Goal: Task Accomplishment & Management: Use online tool/utility

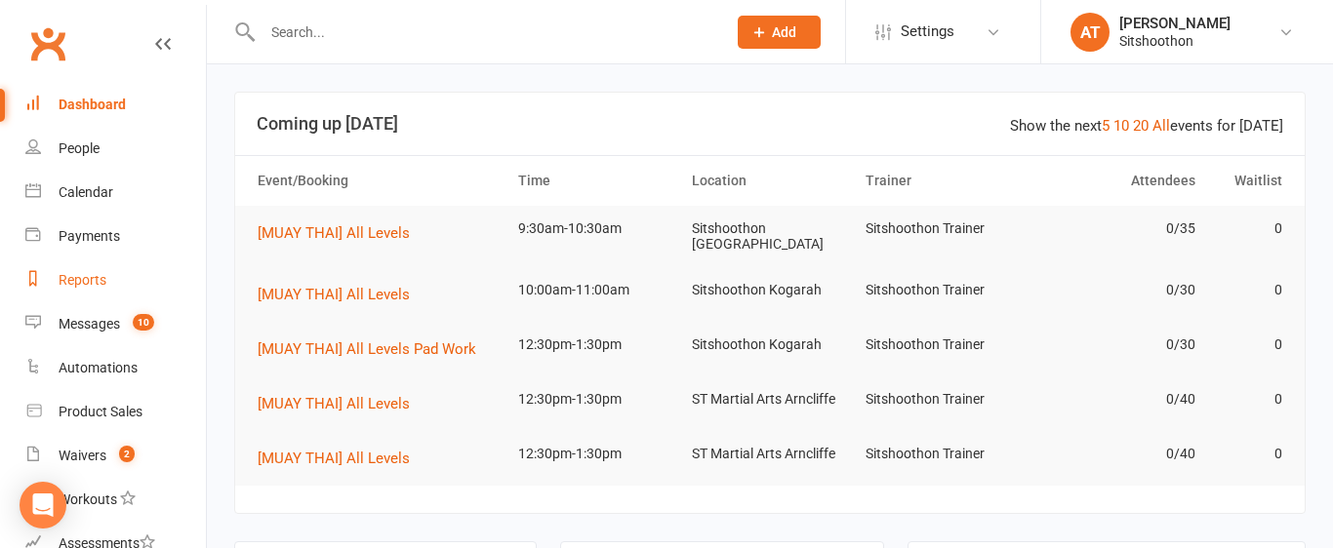
scroll to position [346, 0]
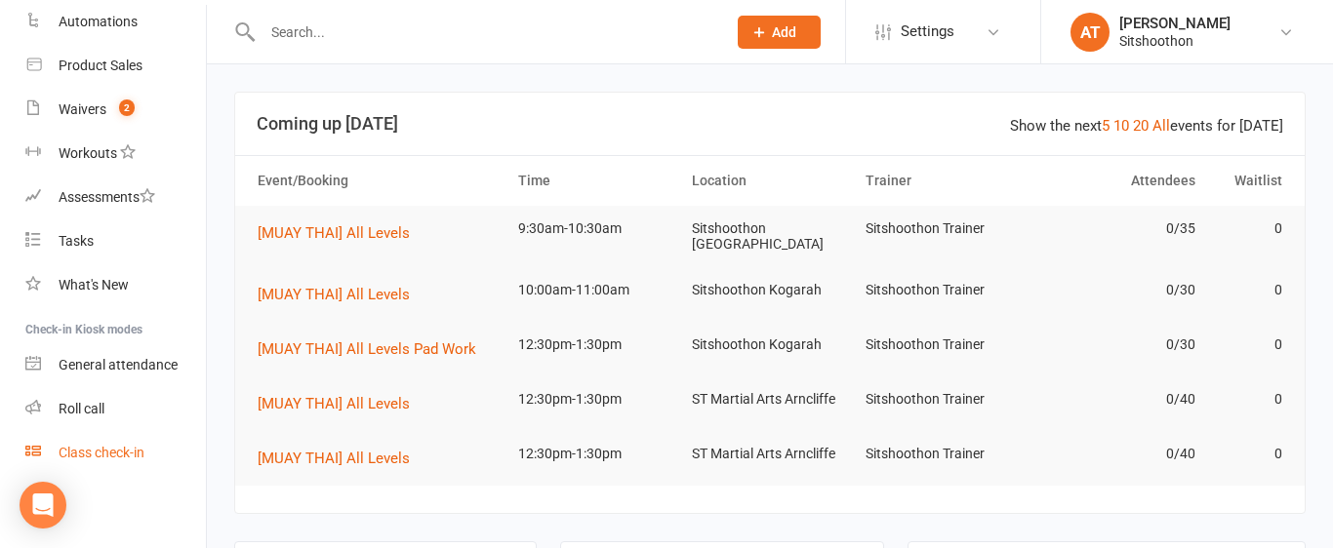
click at [104, 456] on div "Class check-in" at bounding box center [102, 453] width 86 height 16
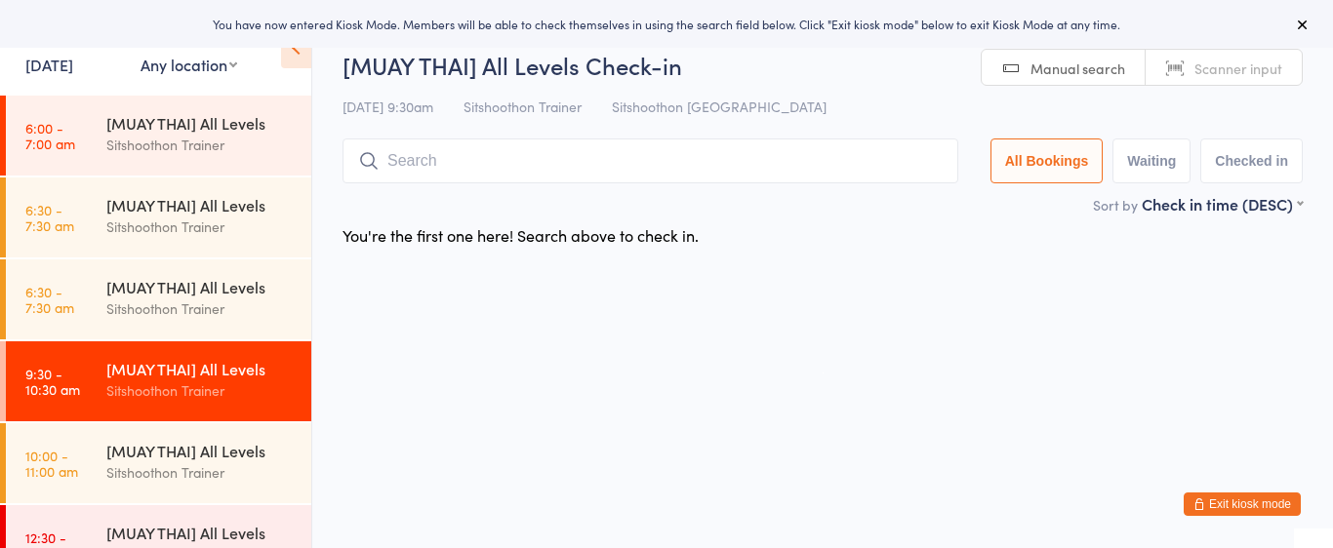
select select "2"
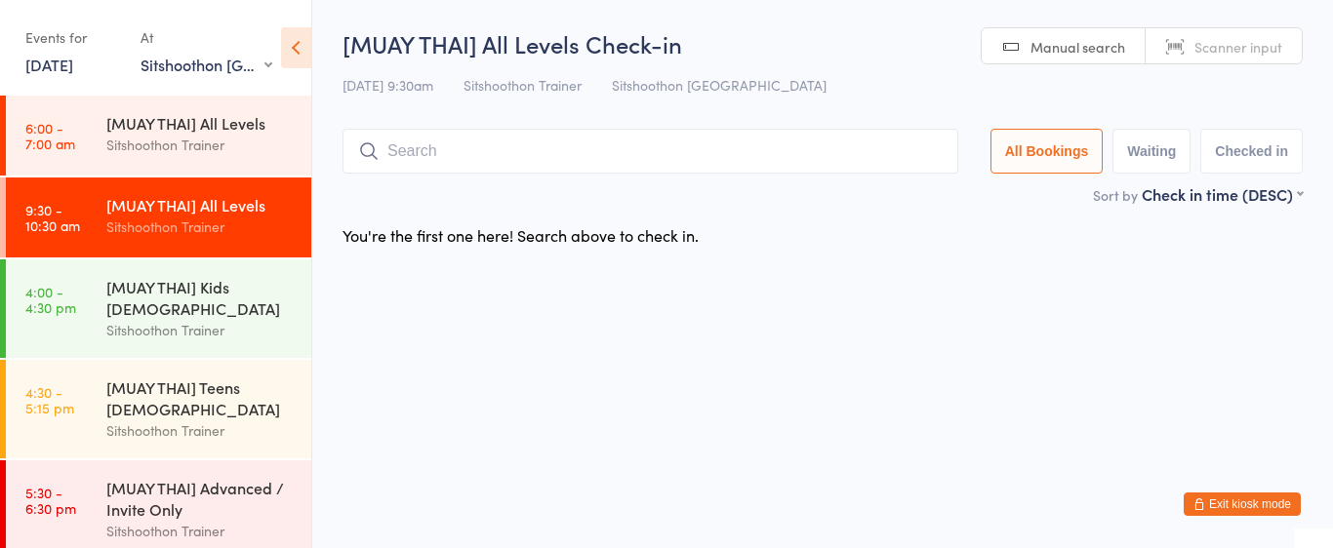
click at [218, 201] on div "[MUAY THAI] All Levels" at bounding box center [200, 204] width 188 height 21
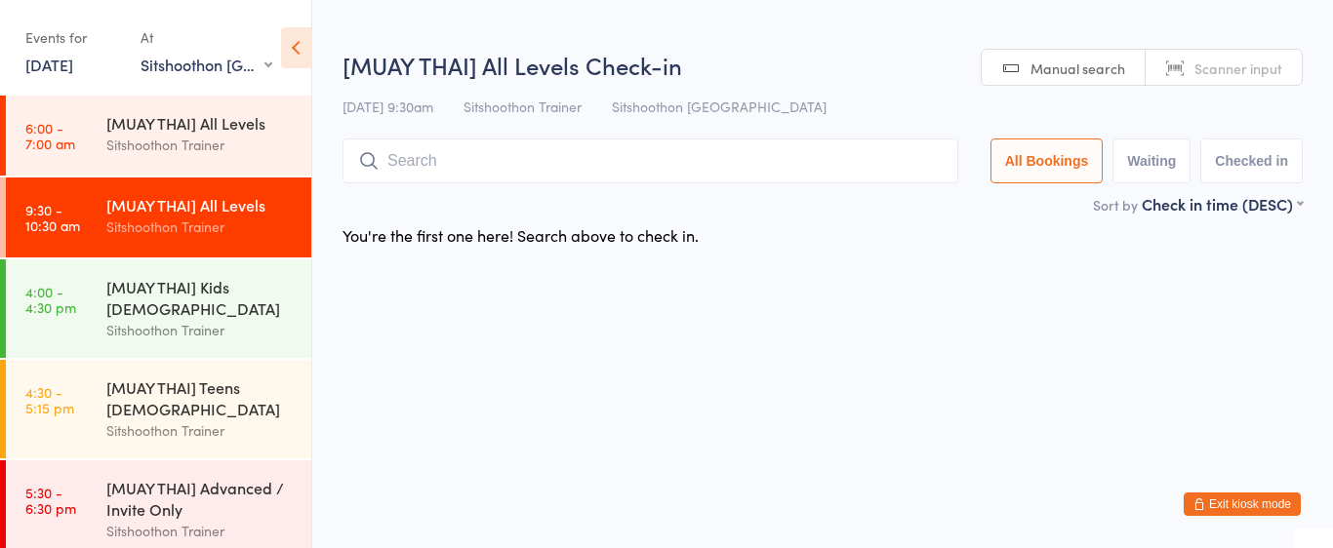
click at [445, 161] on input "search" at bounding box center [650, 161] width 616 height 45
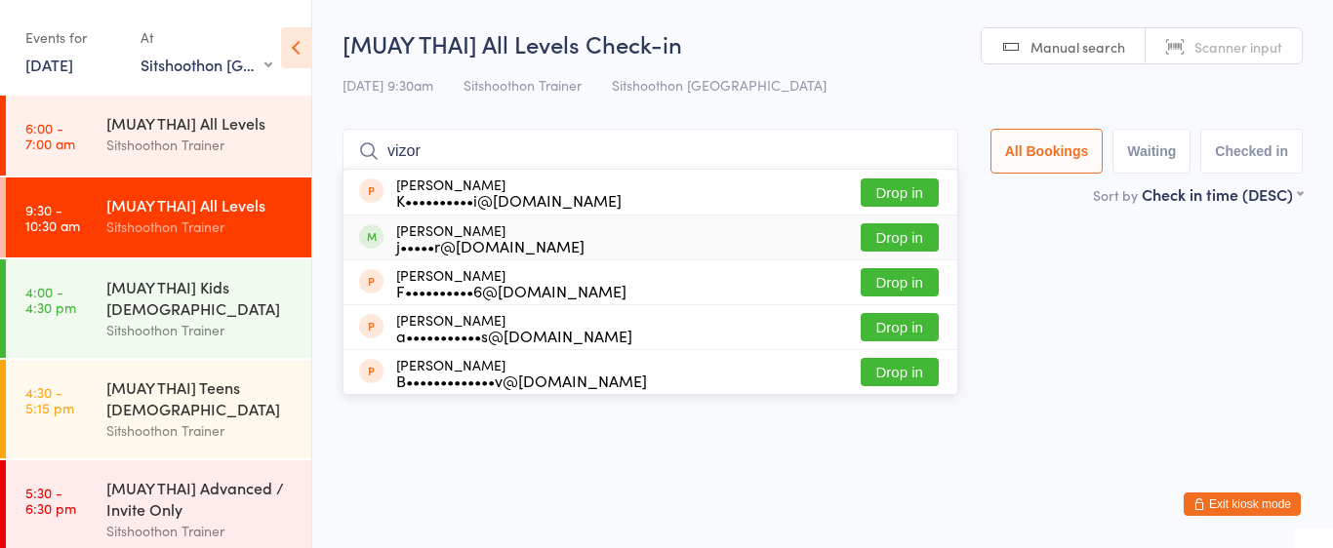
type input "vizor"
click at [899, 229] on button "Drop in" at bounding box center [899, 237] width 78 height 28
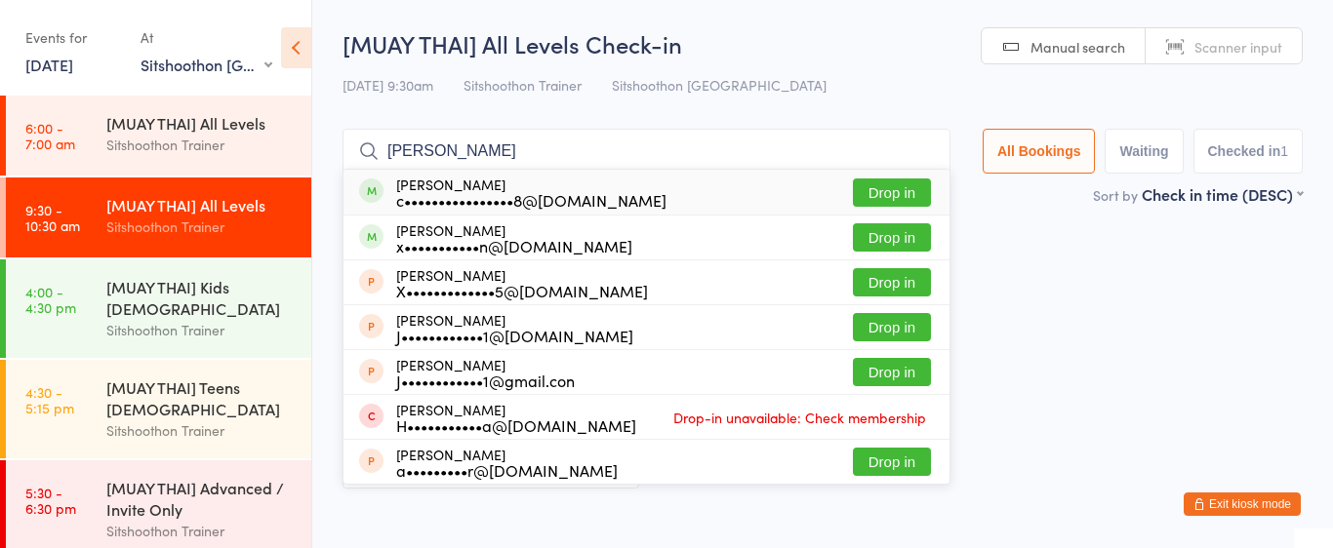
type input "xavier"
click at [901, 193] on button "Drop in" at bounding box center [892, 193] width 78 height 28
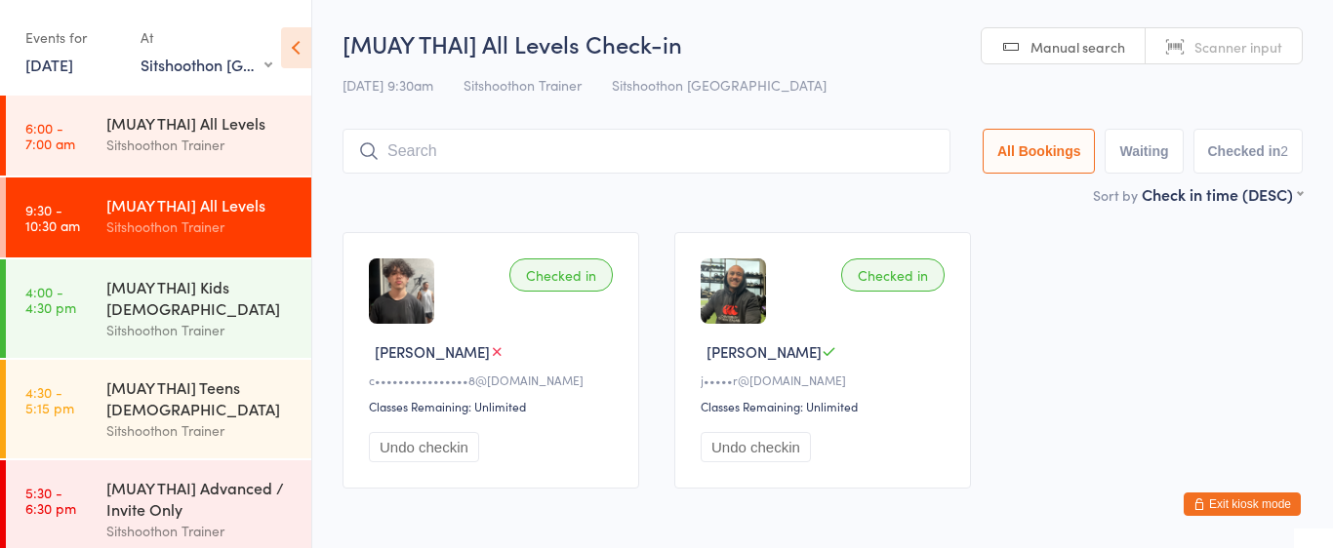
scroll to position [76, 0]
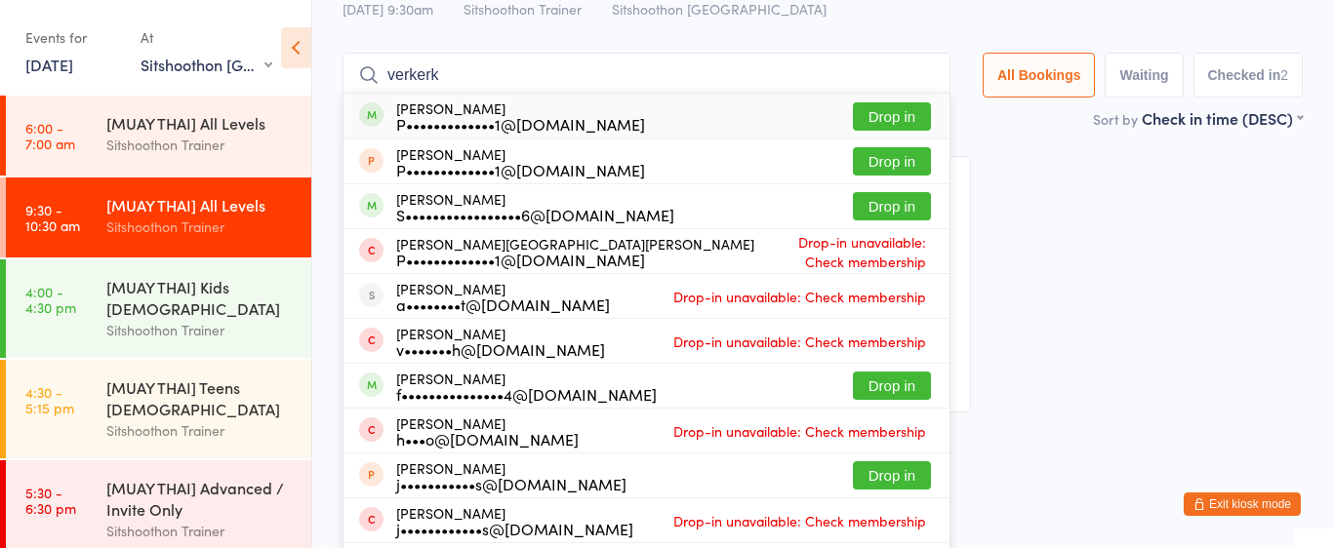
type input "verkerk"
click at [902, 125] on button "Drop in" at bounding box center [892, 116] width 78 height 28
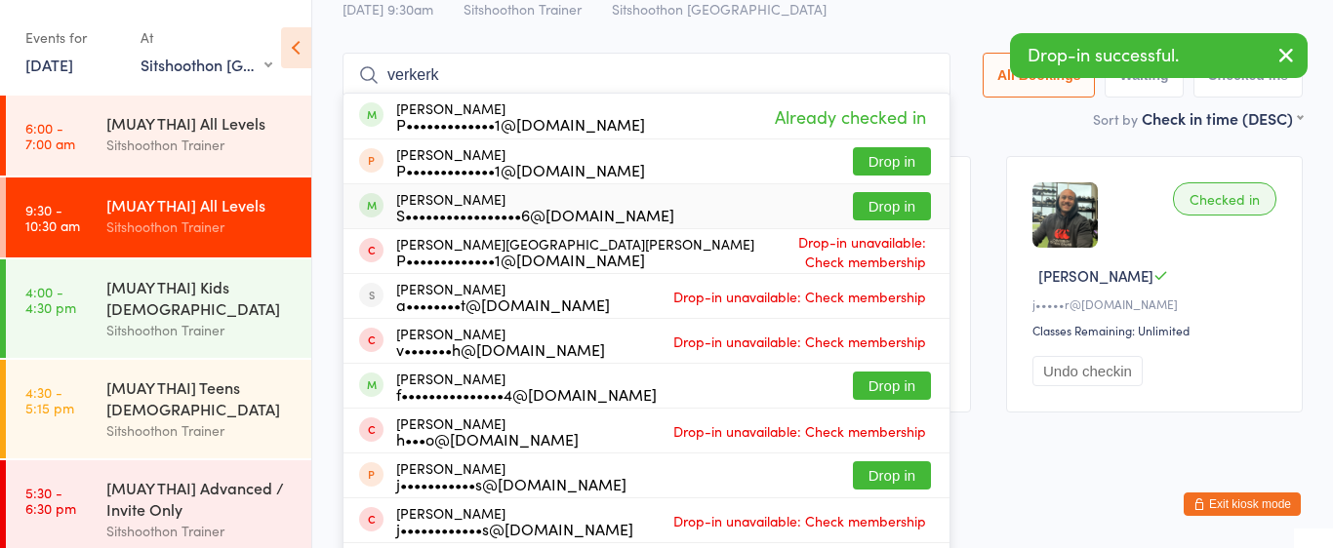
type input "verkerk"
click at [876, 210] on button "Drop in" at bounding box center [892, 206] width 78 height 28
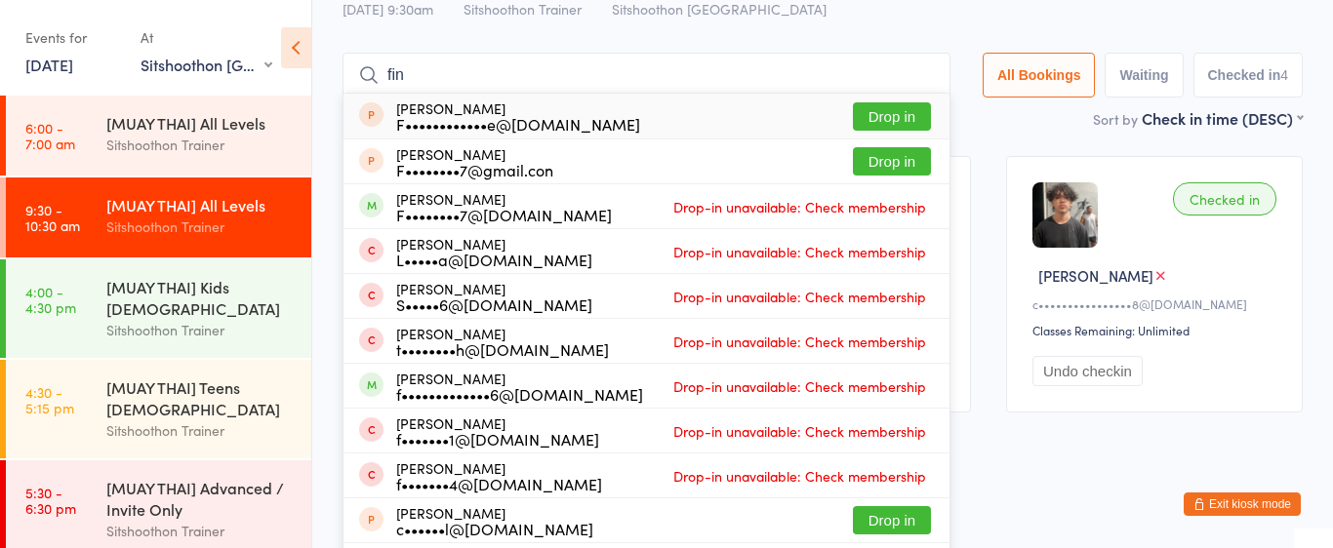
type input "fin"
click at [488, 120] on div "F••••••••••••e@gmail.com" at bounding box center [518, 124] width 244 height 16
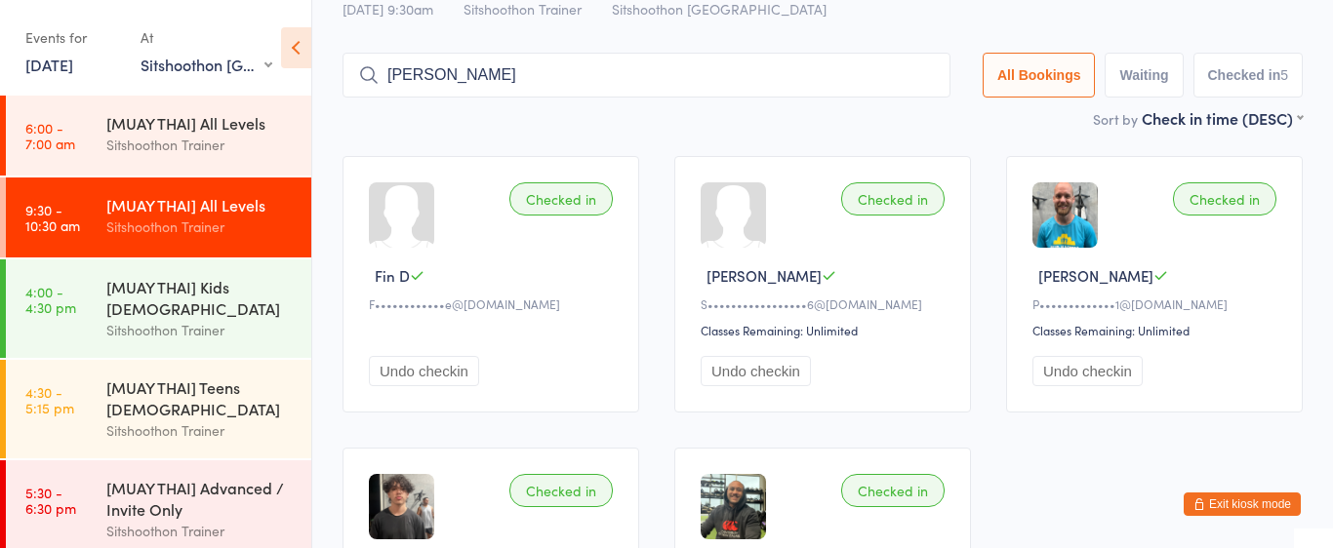
type input "brendan k"
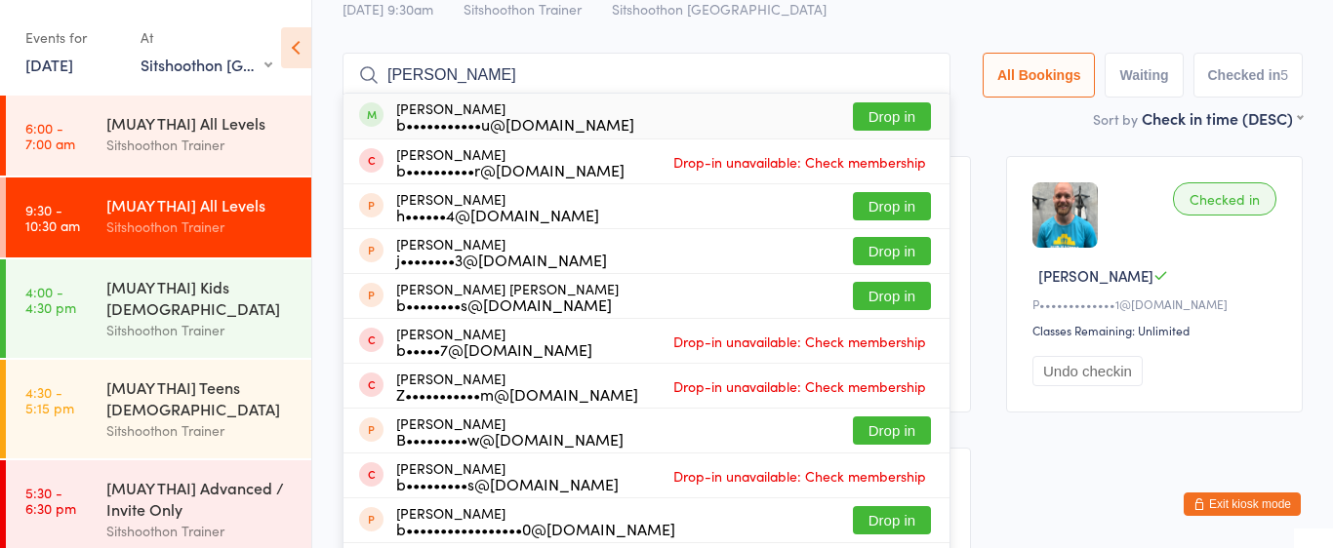
click at [865, 120] on button "Drop in" at bounding box center [892, 116] width 78 height 28
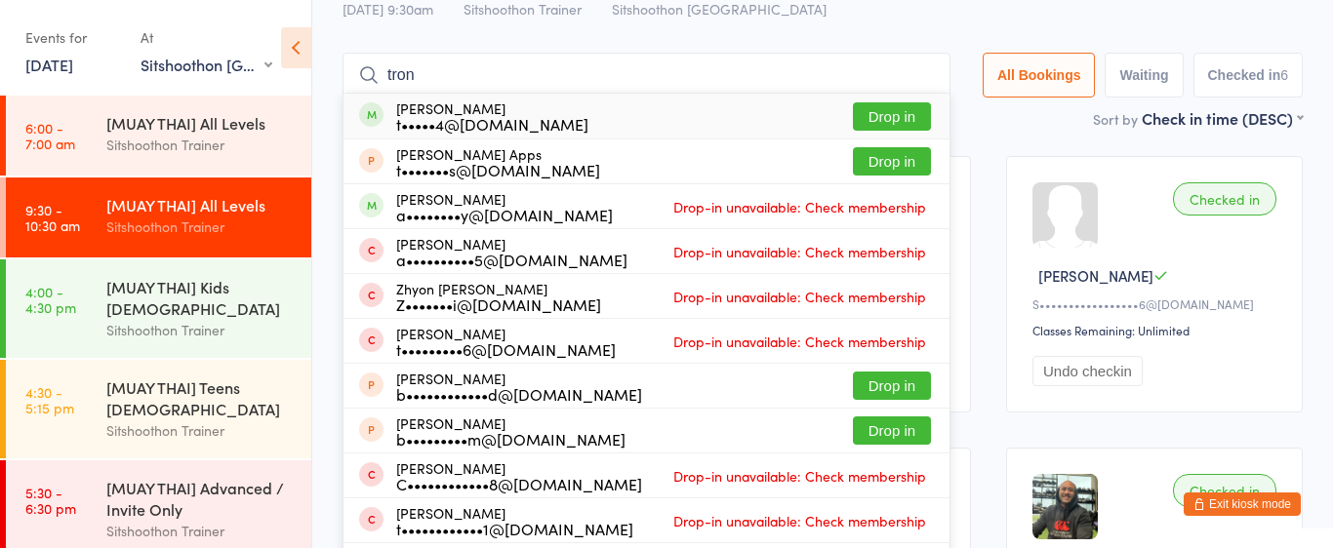
type input "tron"
click at [869, 127] on button "Drop in" at bounding box center [892, 116] width 78 height 28
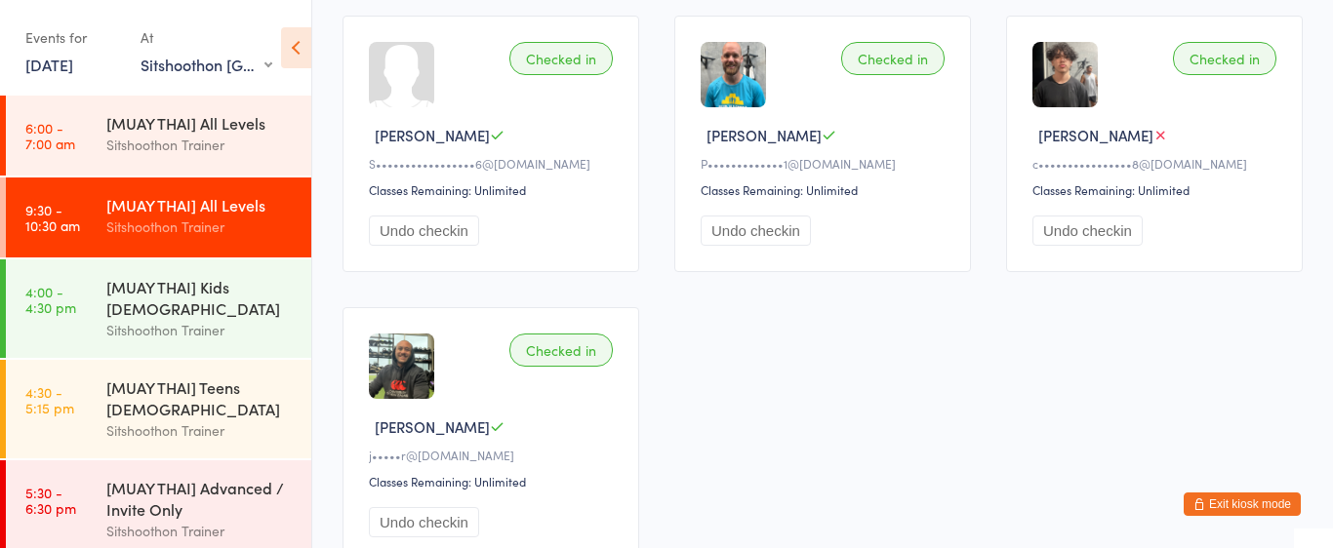
scroll to position [507, 0]
click at [1153, 136] on icon at bounding box center [1160, 136] width 15 height 15
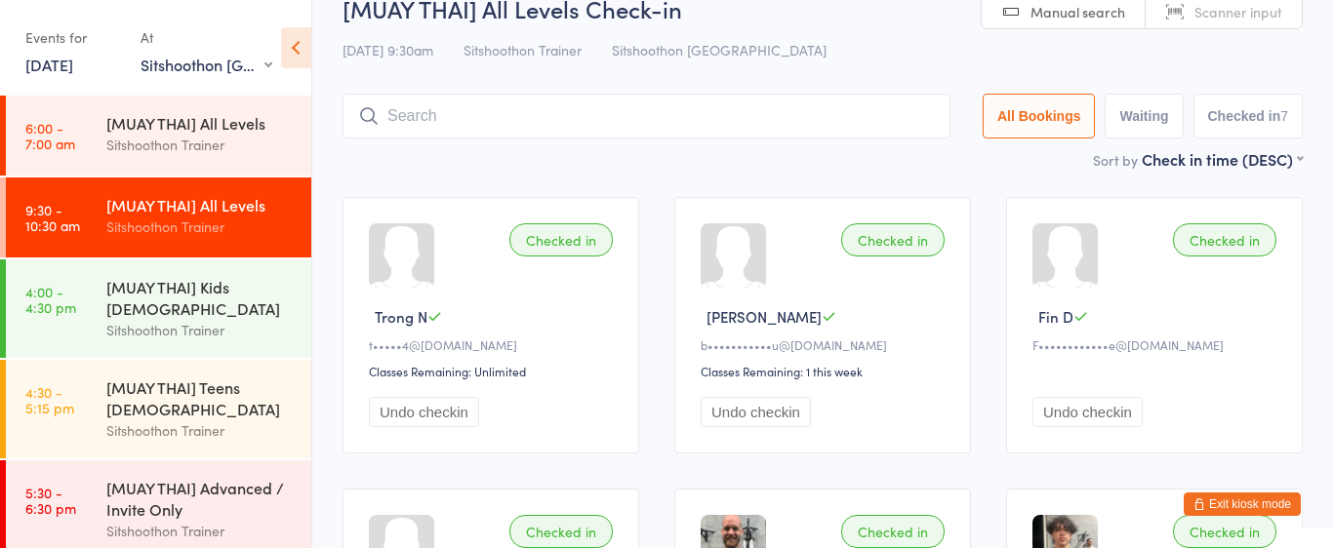
scroll to position [0, 0]
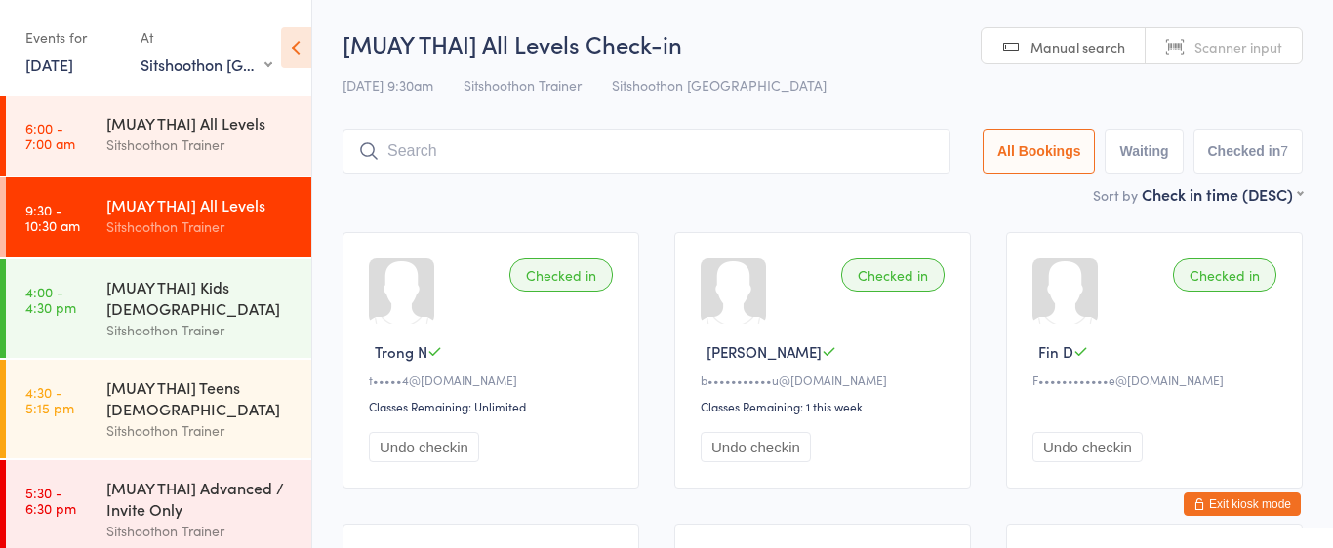
click at [557, 141] on input "search" at bounding box center [646, 151] width 608 height 45
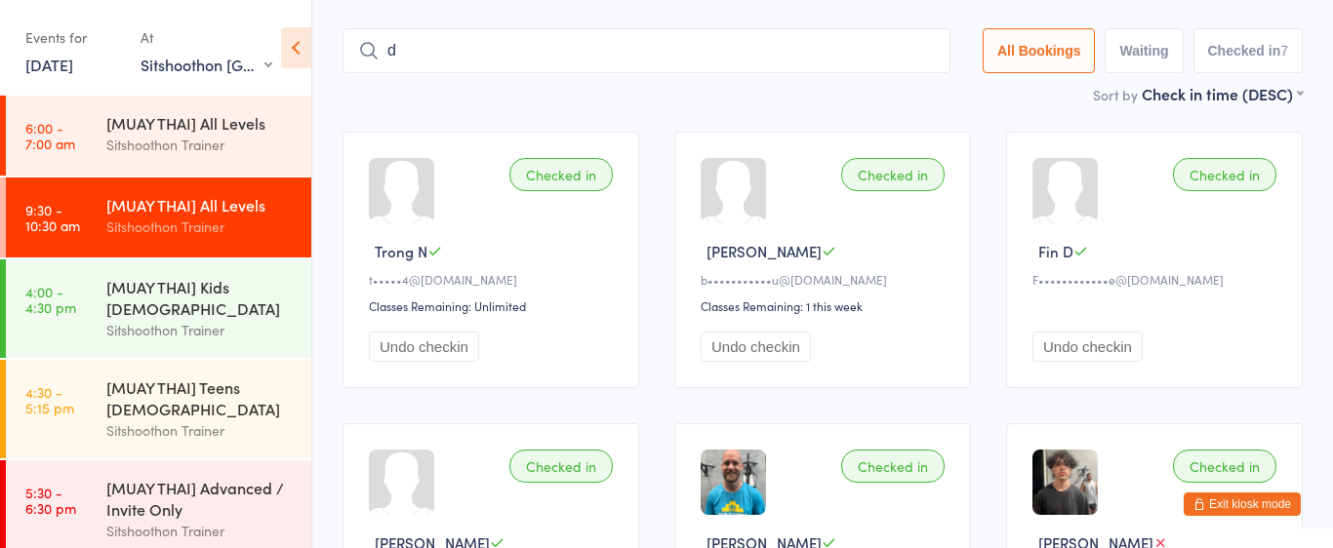
scroll to position [108, 0]
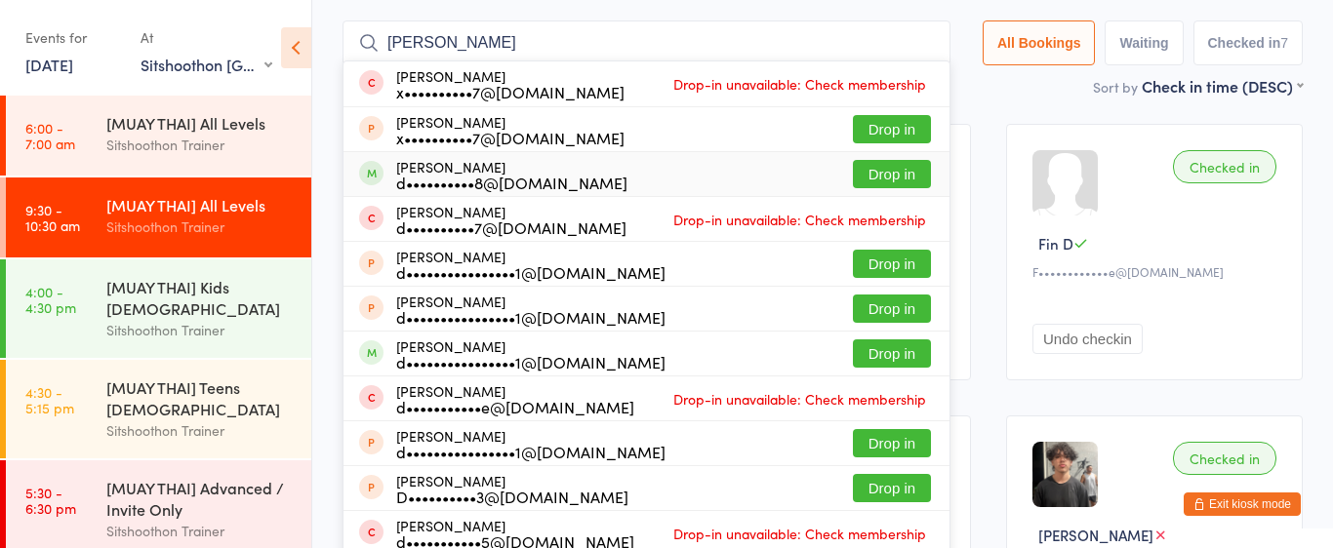
type input "dylan c"
click at [485, 176] on div "d••••••••••8@gmail.com" at bounding box center [511, 183] width 231 height 16
